Goal: Use online tool/utility: Utilize a website feature to perform a specific function

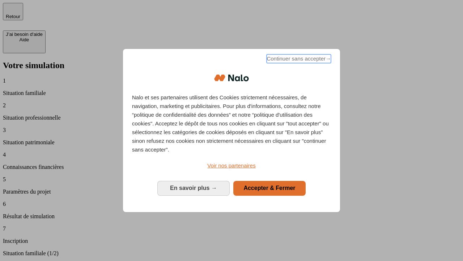
click at [298, 60] on span "Continuer sans accepter →" at bounding box center [299, 58] width 64 height 9
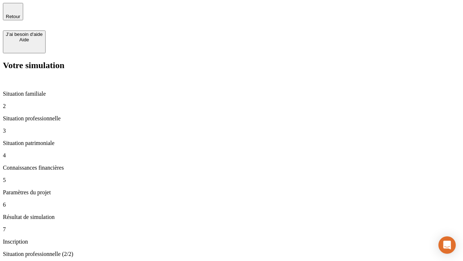
type input "30 000"
type input "1 000"
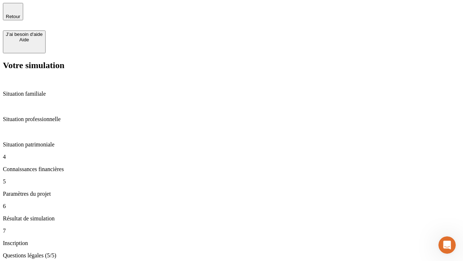
type input "40"
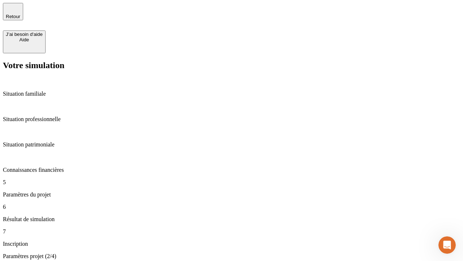
type input "200 000"
type input "640"
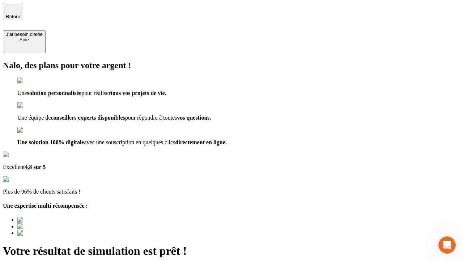
type input "[EMAIL_ADDRESS][DOMAIN_NAME]"
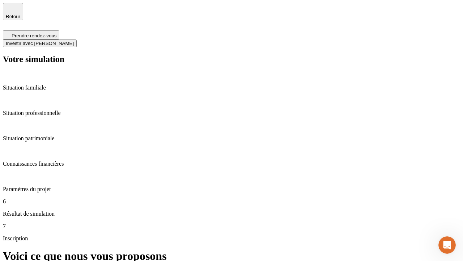
click at [74, 41] on span "Investir avec [PERSON_NAME]" at bounding box center [40, 43] width 68 height 5
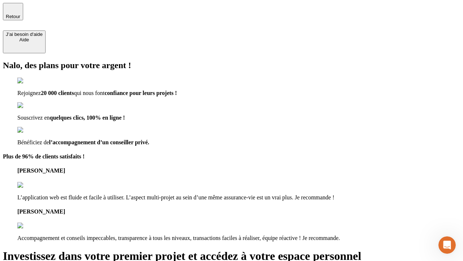
type input "[EMAIL_ADDRESS][DOMAIN_NAME]"
